Goal: Information Seeking & Learning: Find specific fact

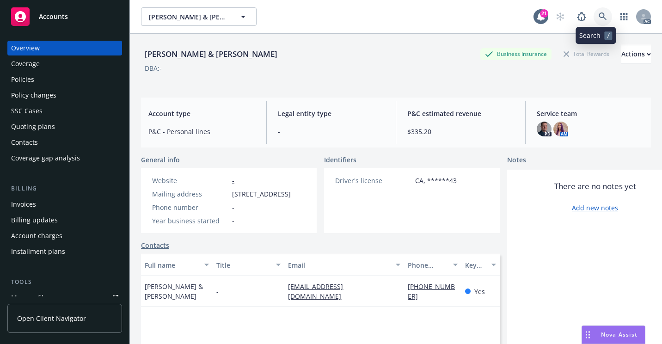
click at [599, 16] on icon at bounding box center [603, 16] width 8 height 8
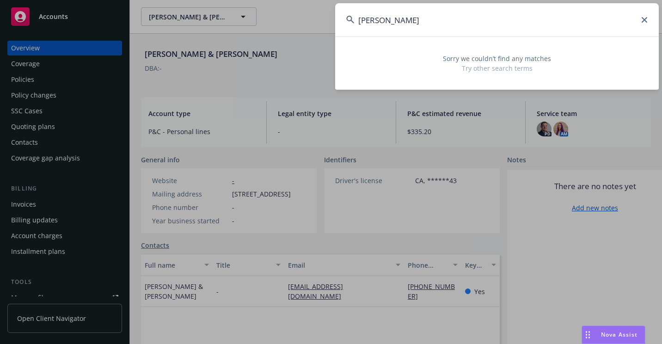
type input "[PERSON_NAME]"
